Goal: Task Accomplishment & Management: Use online tool/utility

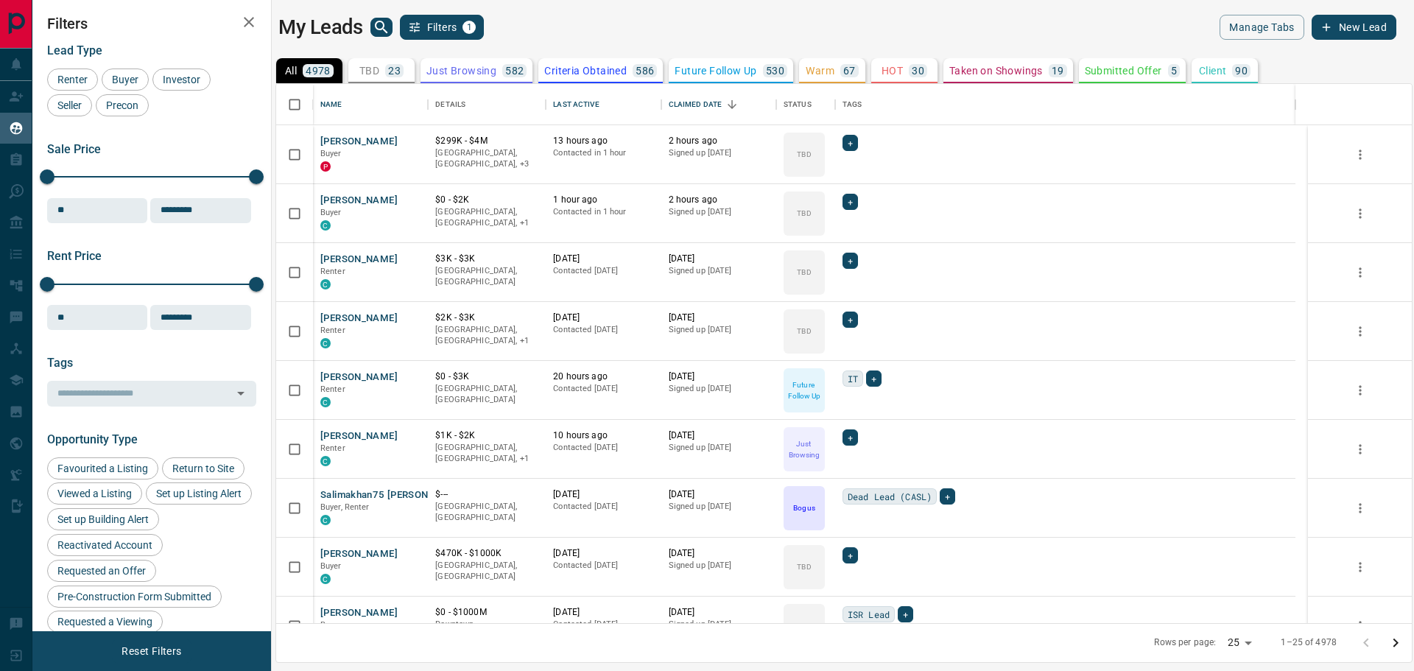
scroll to position [527, 1123]
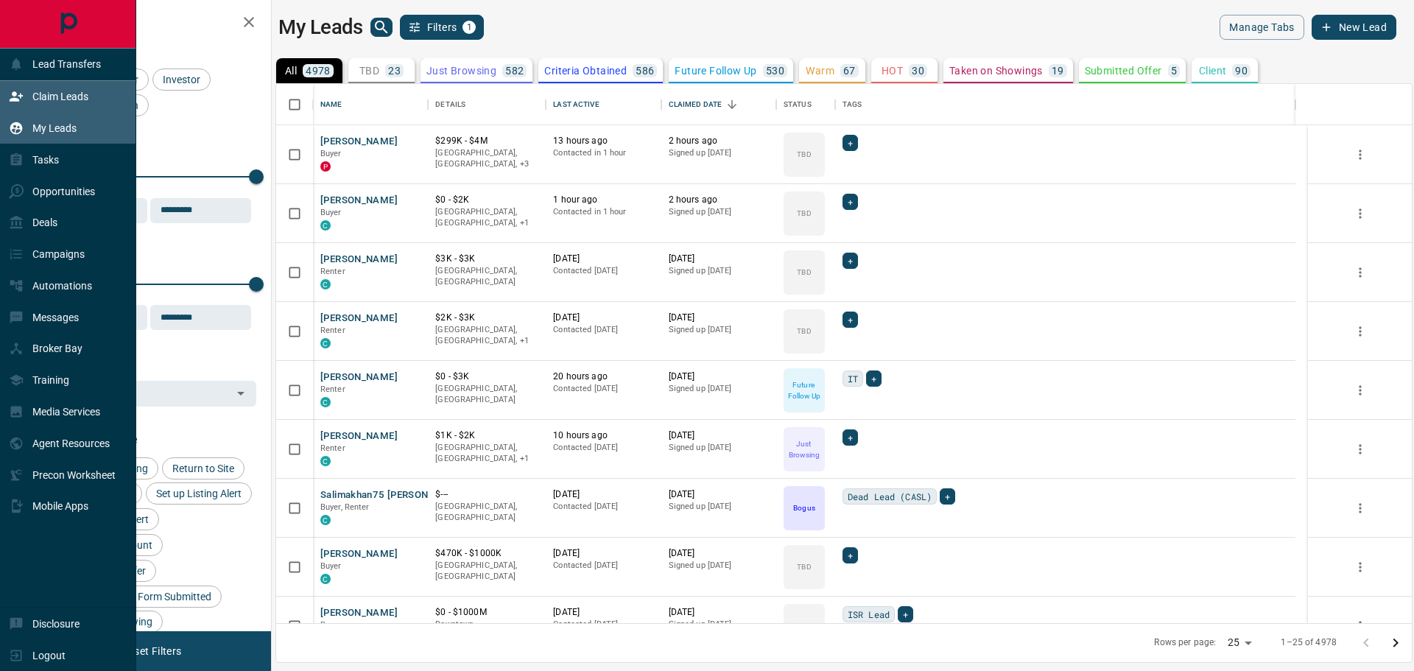
click at [32, 96] on p "Claim Leads" at bounding box center [60, 97] width 56 height 12
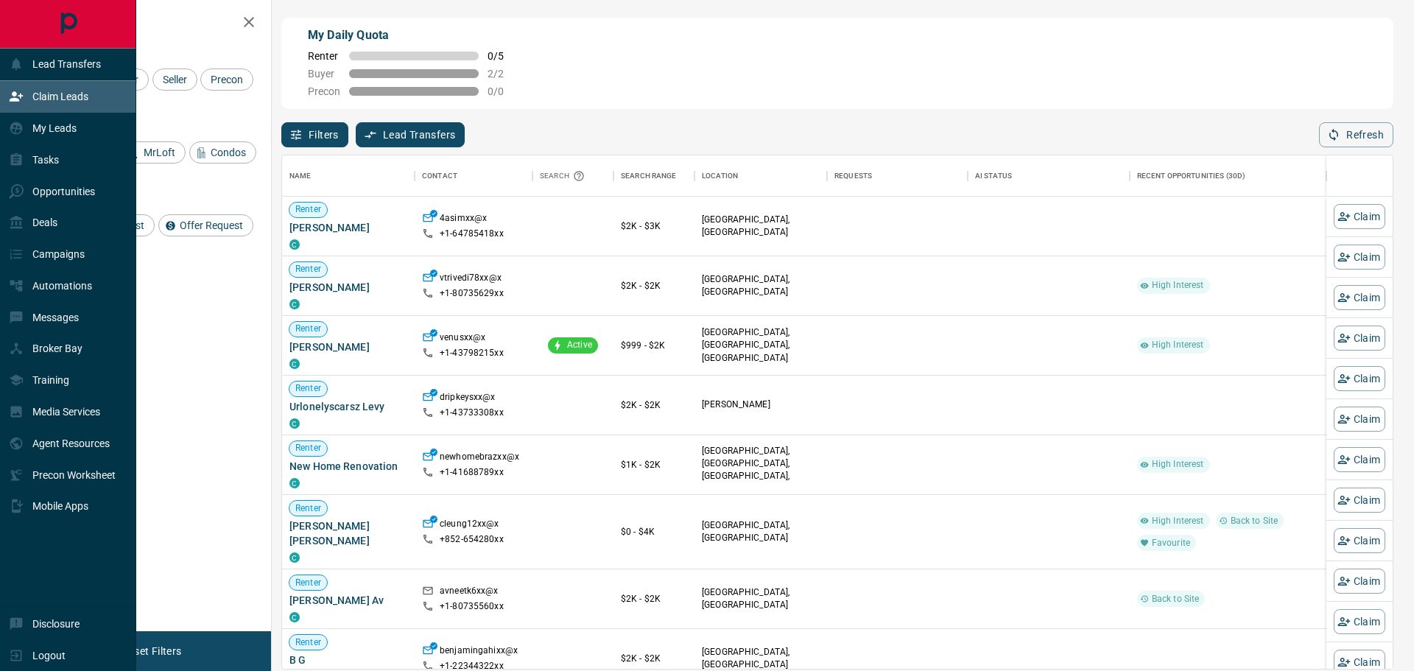
scroll to position [501, 1098]
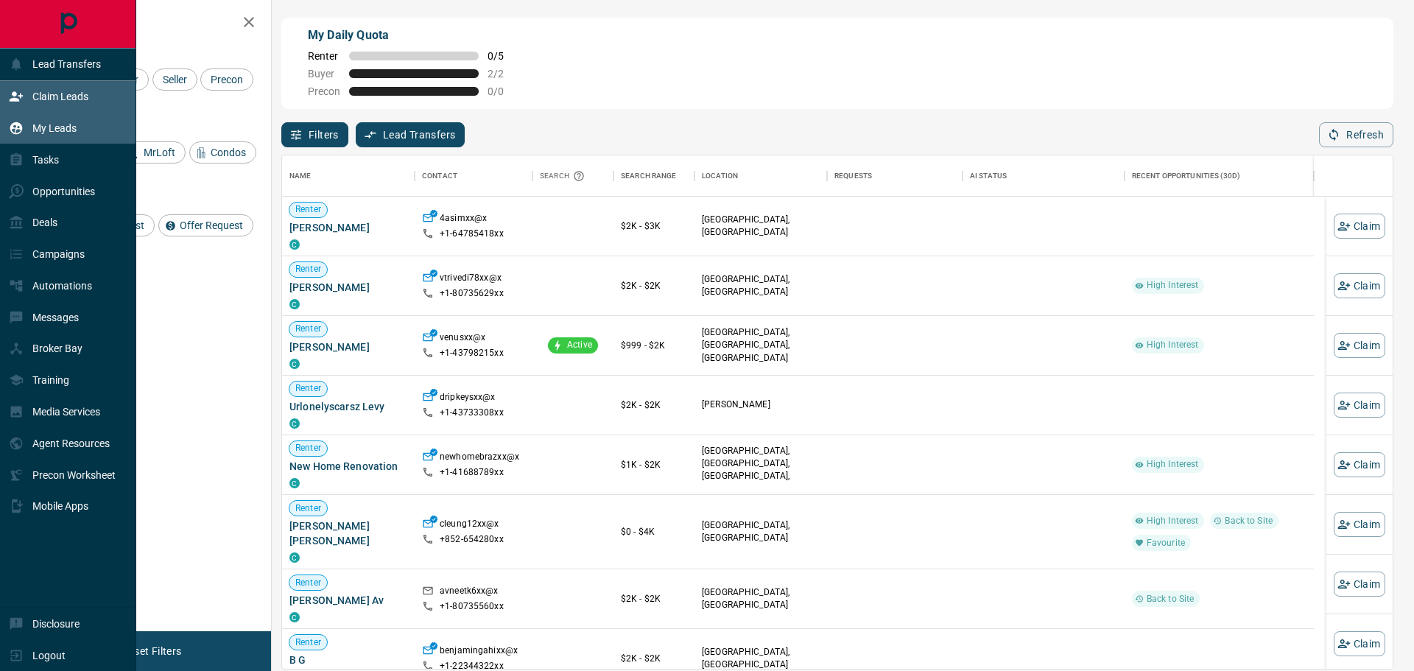
click at [49, 122] on p "My Leads" at bounding box center [54, 128] width 44 height 12
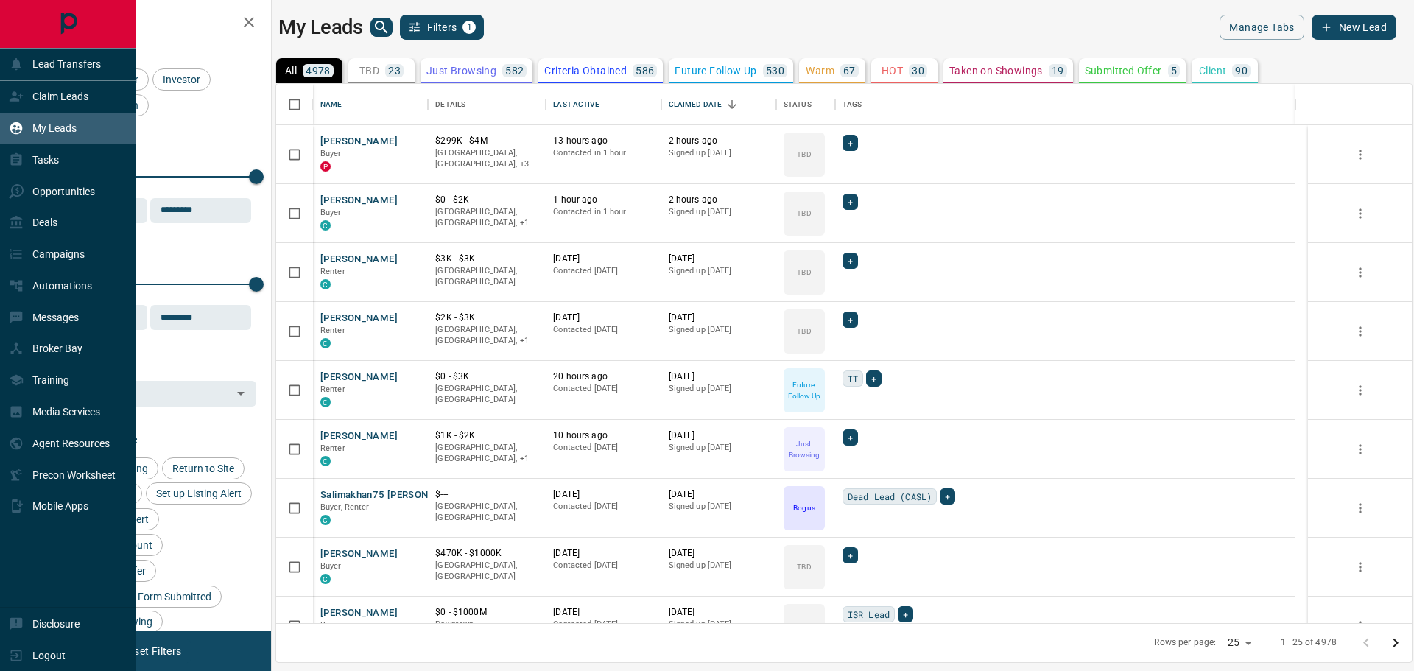
scroll to position [527, 1123]
click at [65, 92] on p "Claim Leads" at bounding box center [60, 97] width 56 height 12
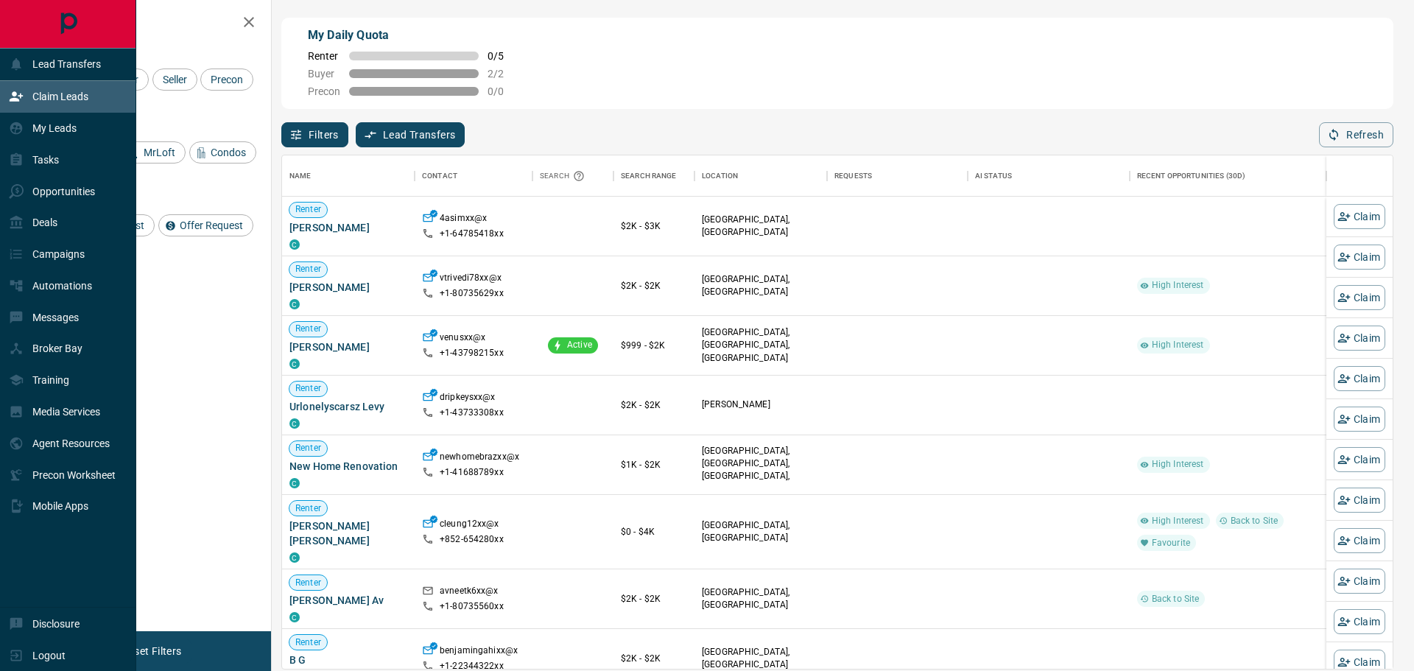
scroll to position [501, 1098]
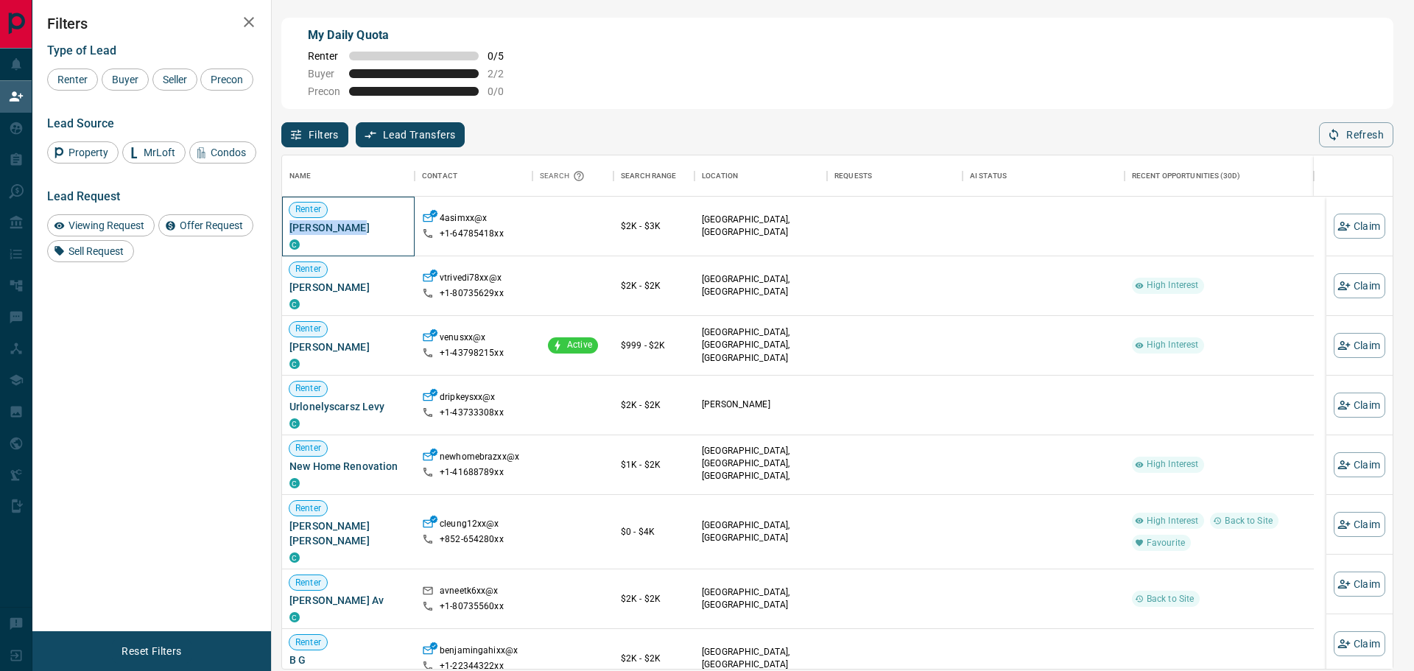
drag, startPoint x: 360, startPoint y: 230, endPoint x: 289, endPoint y: 224, distance: 71.7
click at [289, 224] on div "Renter [PERSON_NAME] C" at bounding box center [348, 227] width 133 height 60
copy span "[PERSON_NAME]"
click at [1338, 224] on icon "button" at bounding box center [1344, 226] width 13 height 13
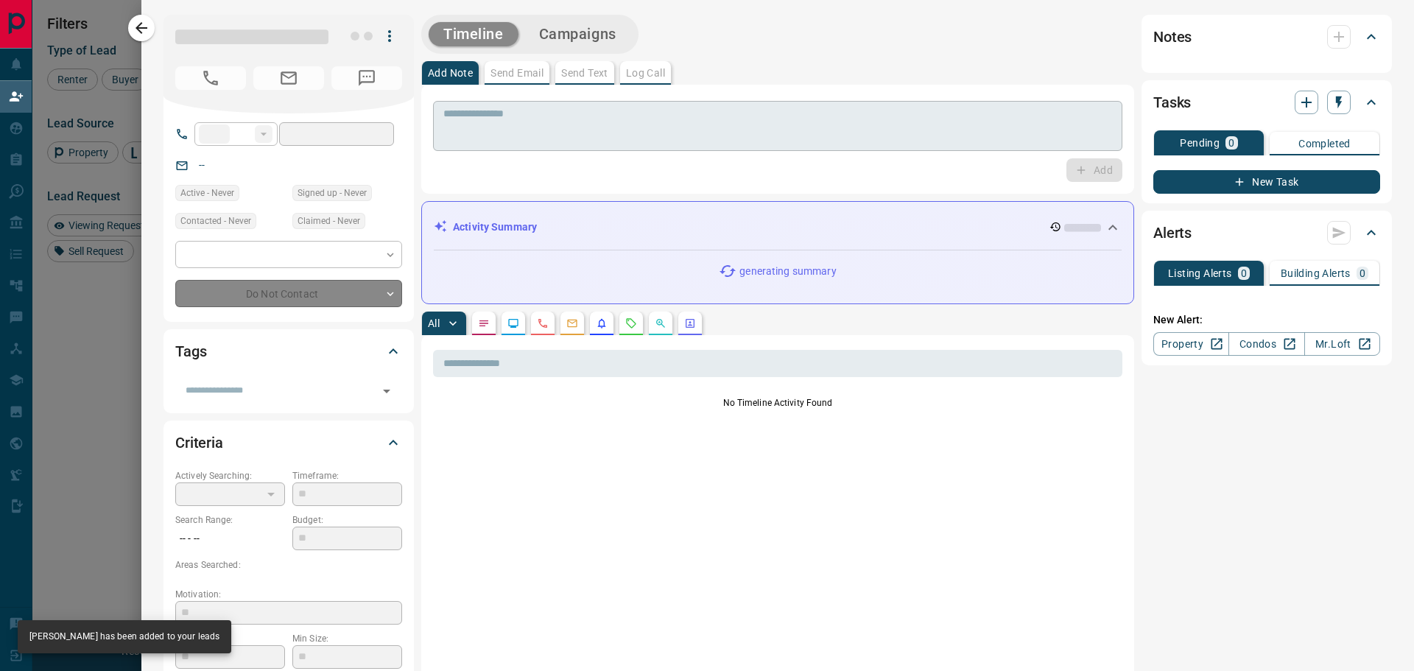
type input "**"
type input "**********"
type input "**"
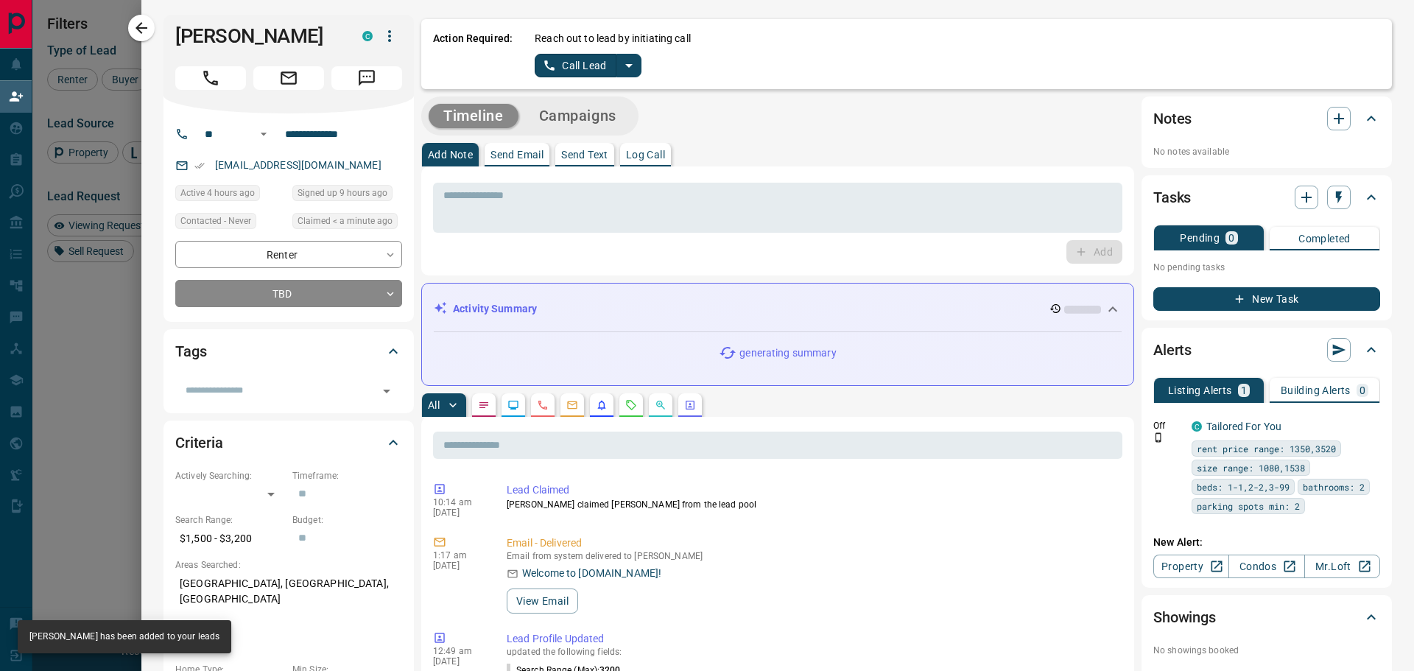
click at [636, 66] on icon "split button" at bounding box center [629, 66] width 18 height 18
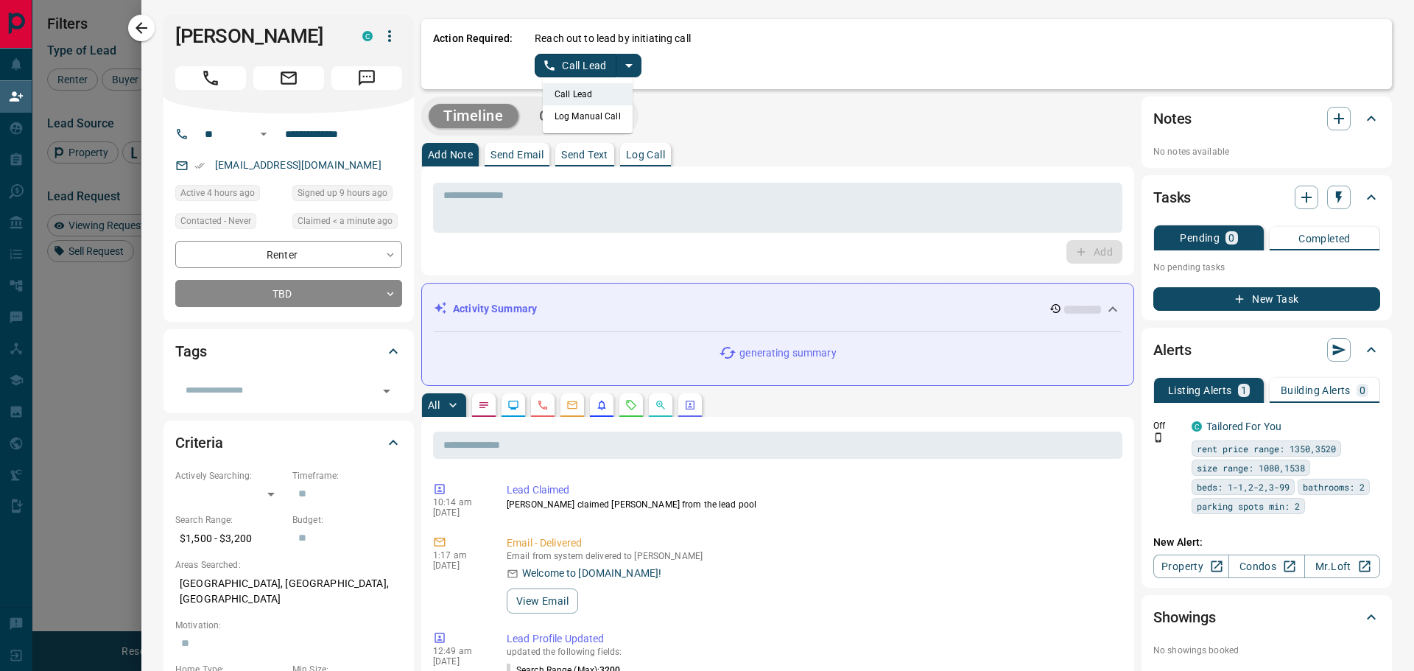
click at [583, 118] on li "Log Manual Call" at bounding box center [588, 116] width 90 height 22
click at [572, 70] on button "Log Manual Call" at bounding box center [583, 66] width 97 height 24
click at [551, 71] on button "Yes" at bounding box center [549, 65] width 29 height 23
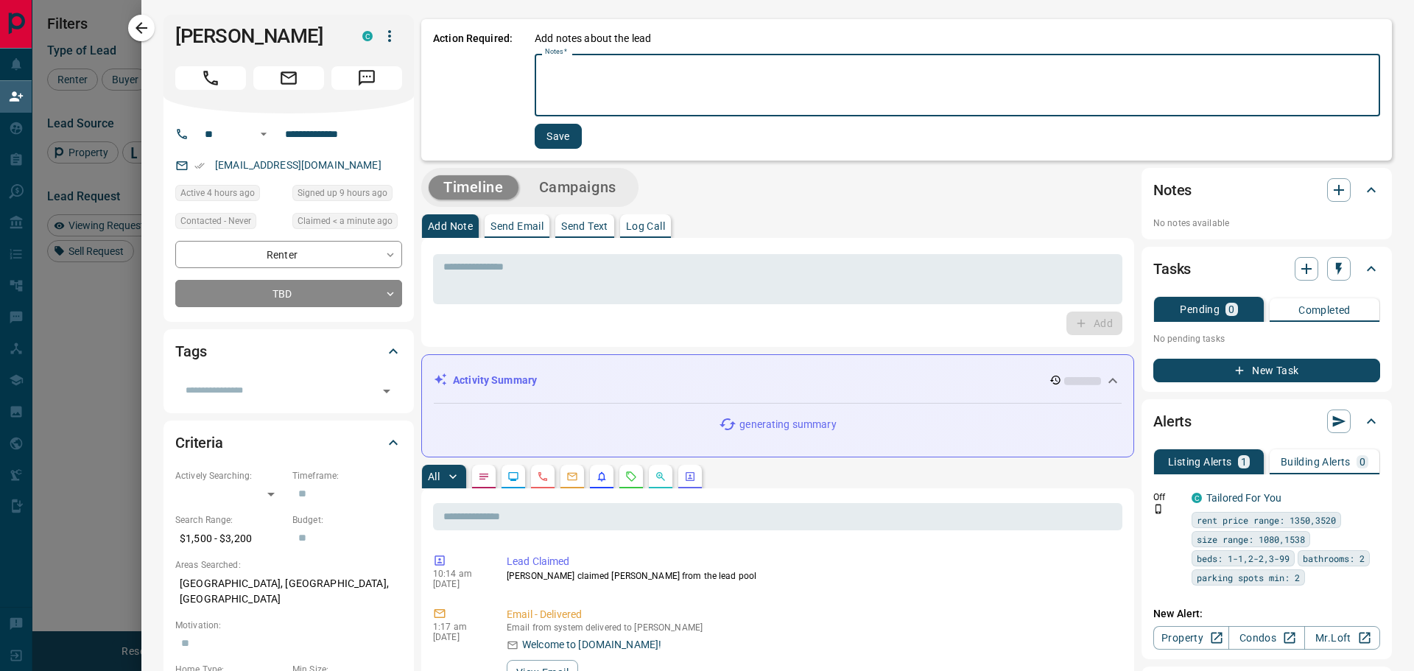
click at [570, 91] on textarea "Notes   *" at bounding box center [957, 85] width 825 height 50
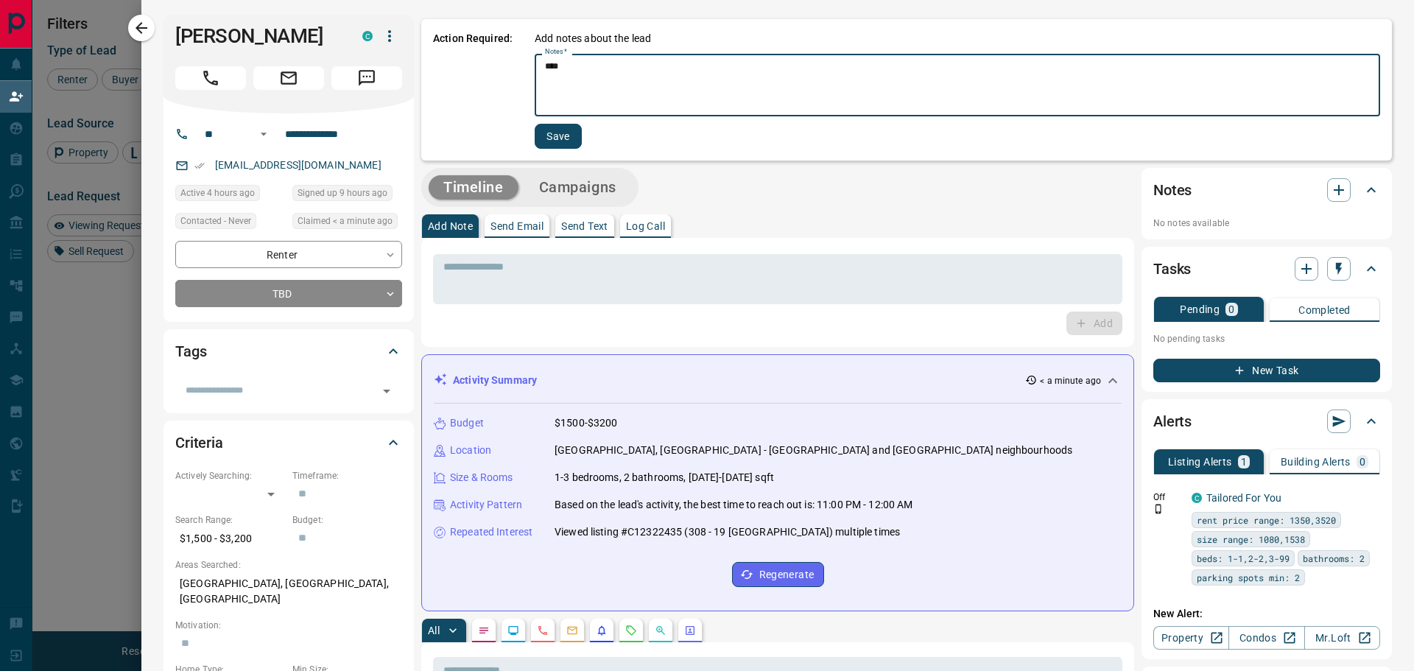
type textarea "****"
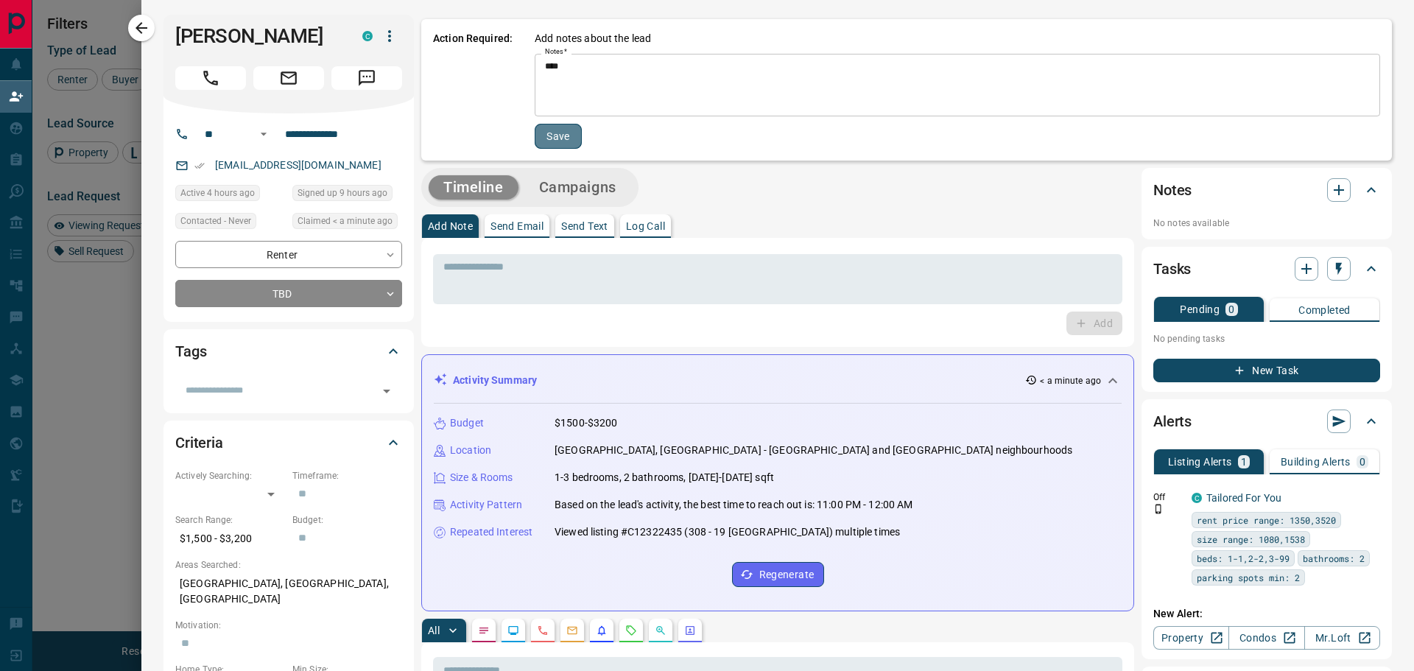
click at [561, 130] on button "Save" at bounding box center [558, 136] width 47 height 25
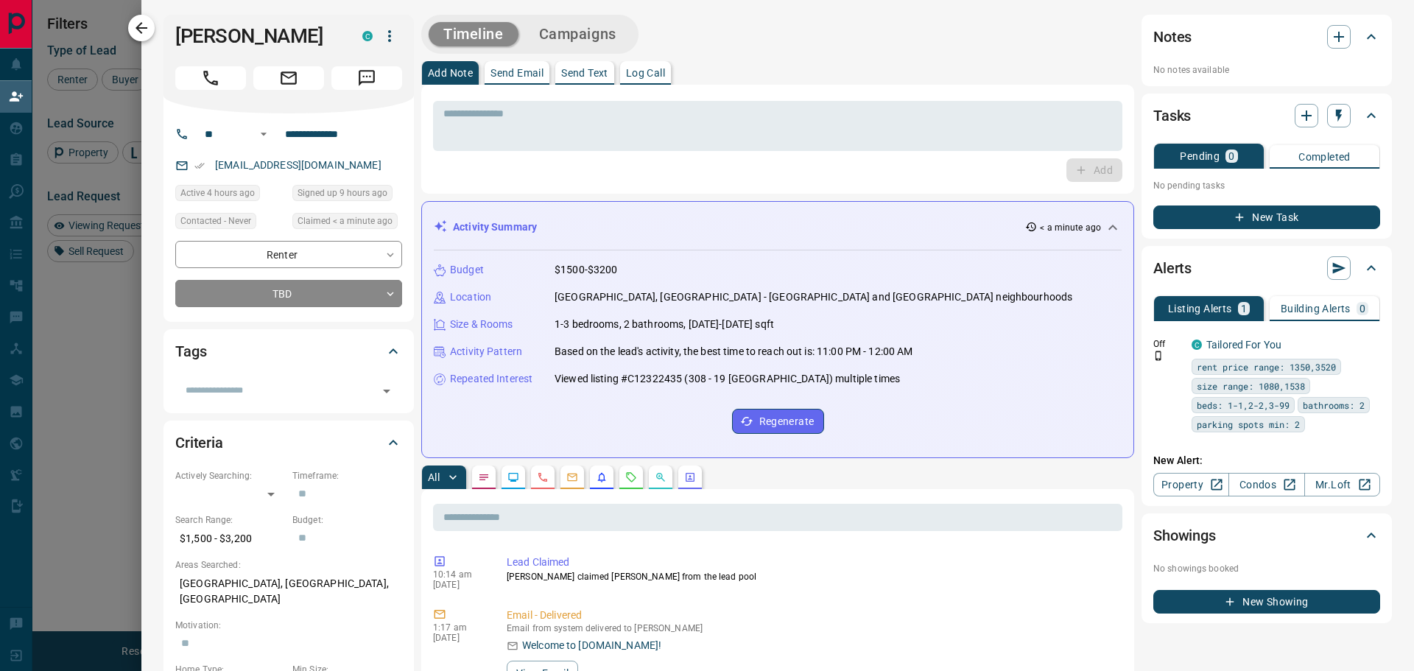
click at [141, 28] on icon "button" at bounding box center [142, 28] width 12 height 12
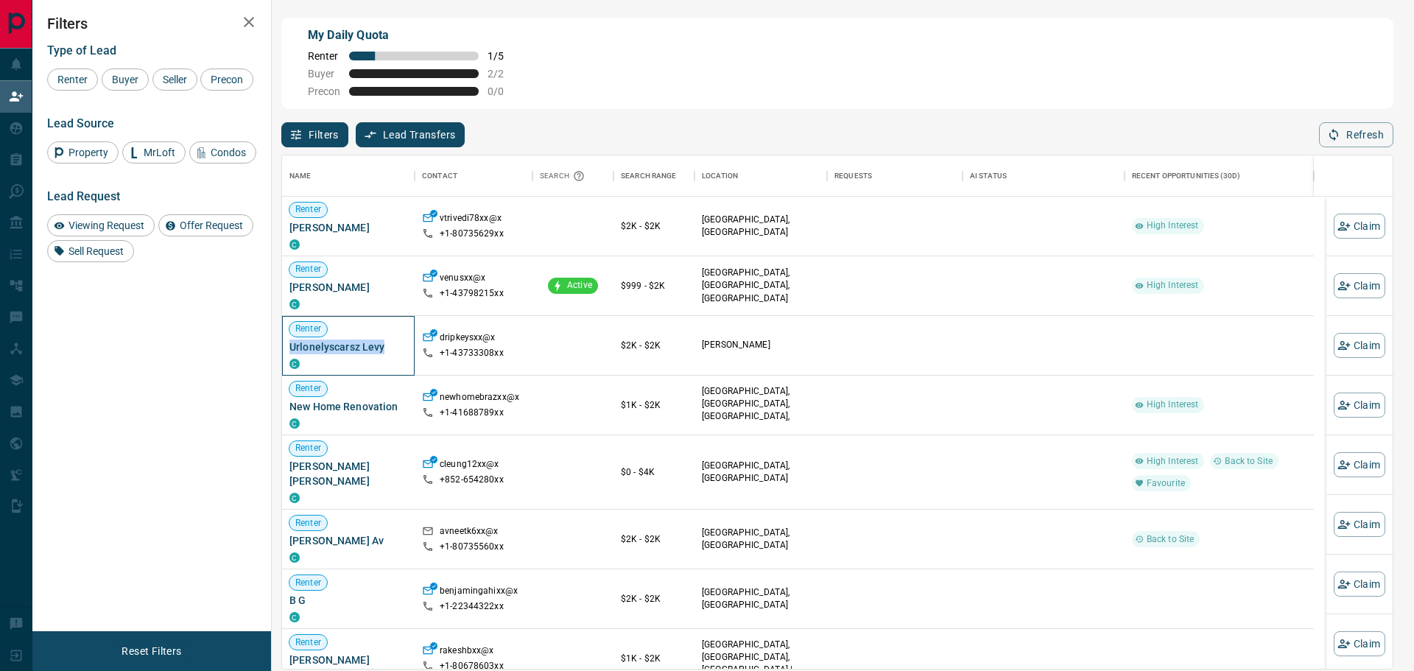
drag, startPoint x: 386, startPoint y: 347, endPoint x: 288, endPoint y: 345, distance: 98.0
click at [288, 345] on div "Renter Urlonelyscarsz Levy C" at bounding box center [348, 346] width 133 height 60
copy span "Urlonelyscarsz Levy"
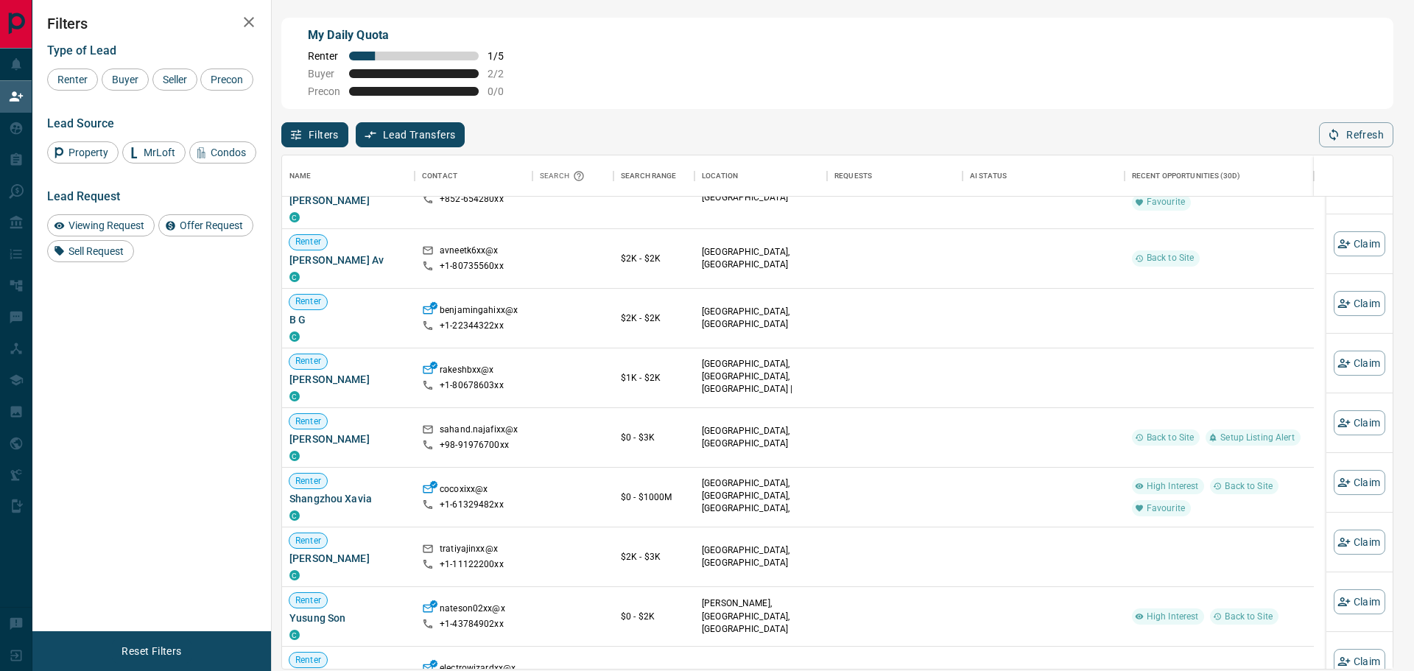
scroll to position [147, 0]
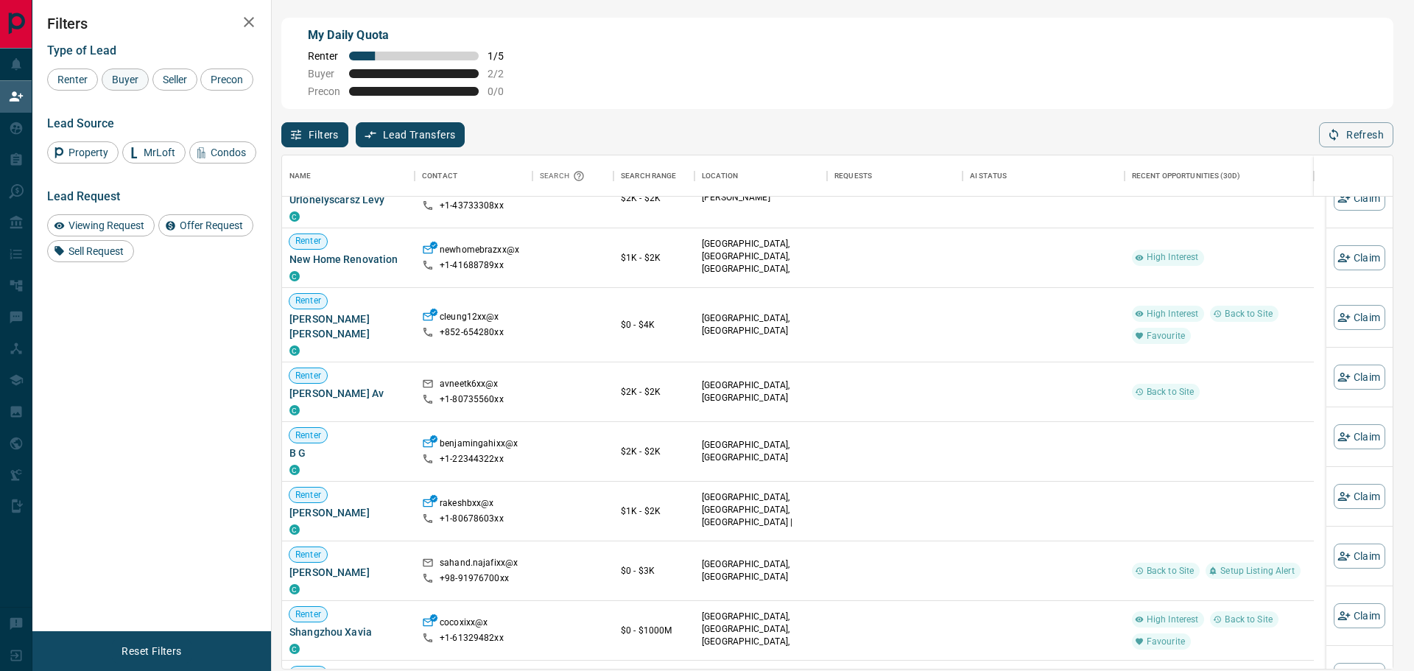
click at [129, 79] on span "Buyer" at bounding box center [125, 80] width 37 height 12
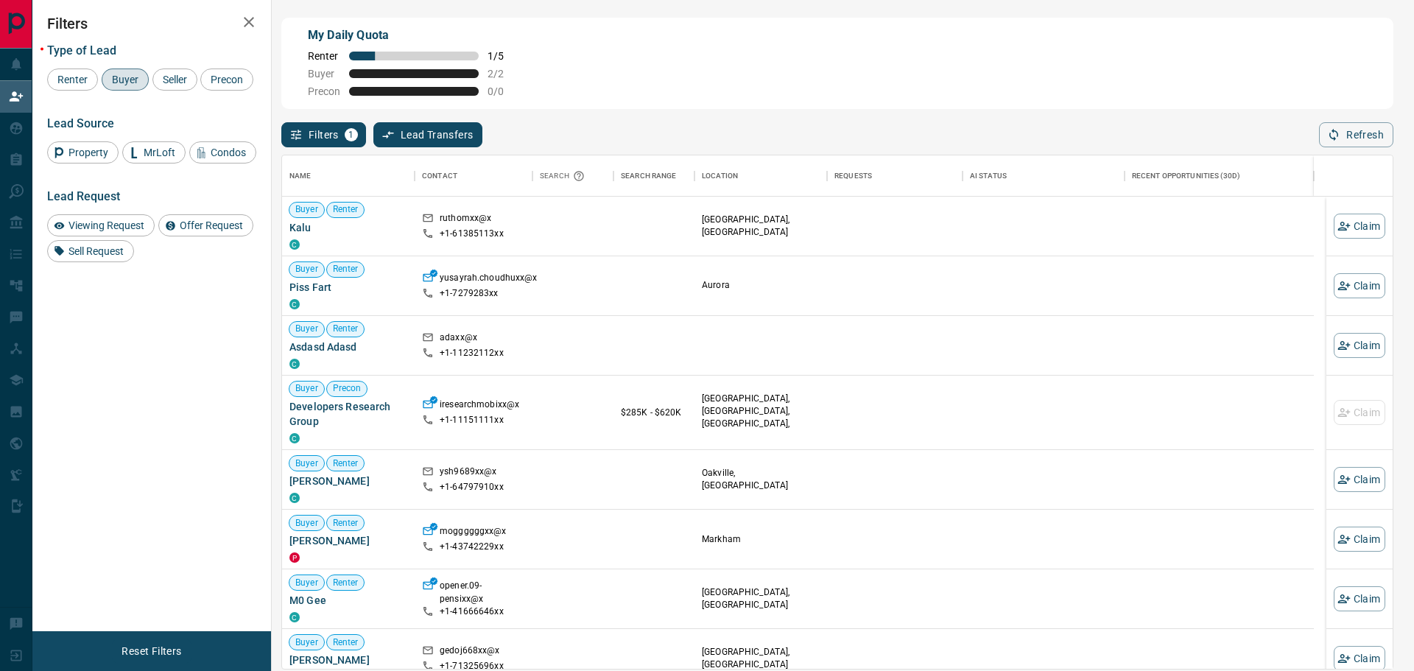
scroll to position [501, 1098]
